Goal: Task Accomplishment & Management: Use online tool/utility

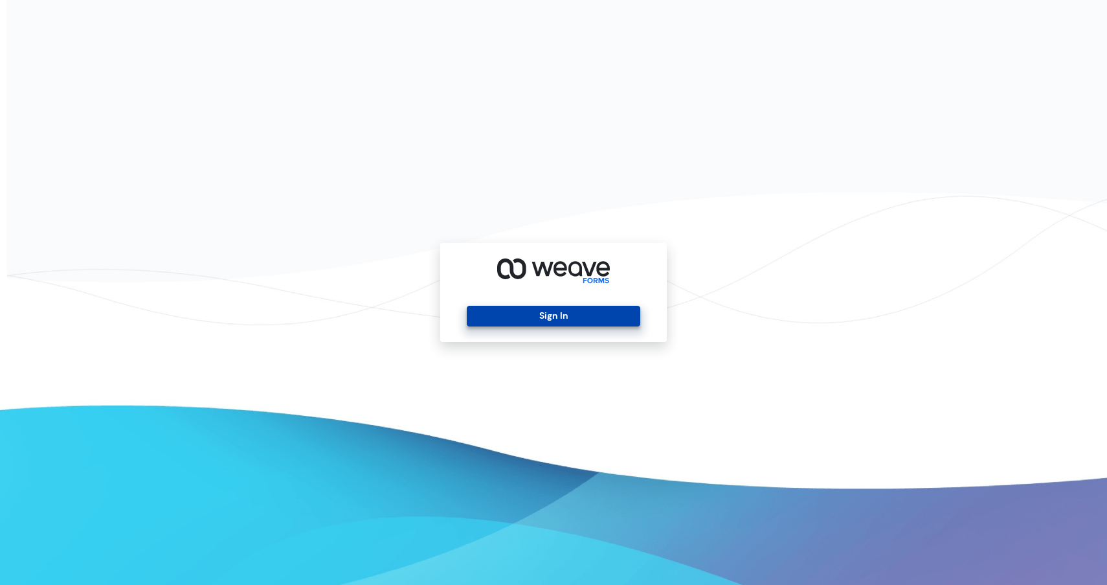
click at [553, 319] on button "Sign In" at bounding box center [553, 316] width 173 height 21
